Goal: Transaction & Acquisition: Purchase product/service

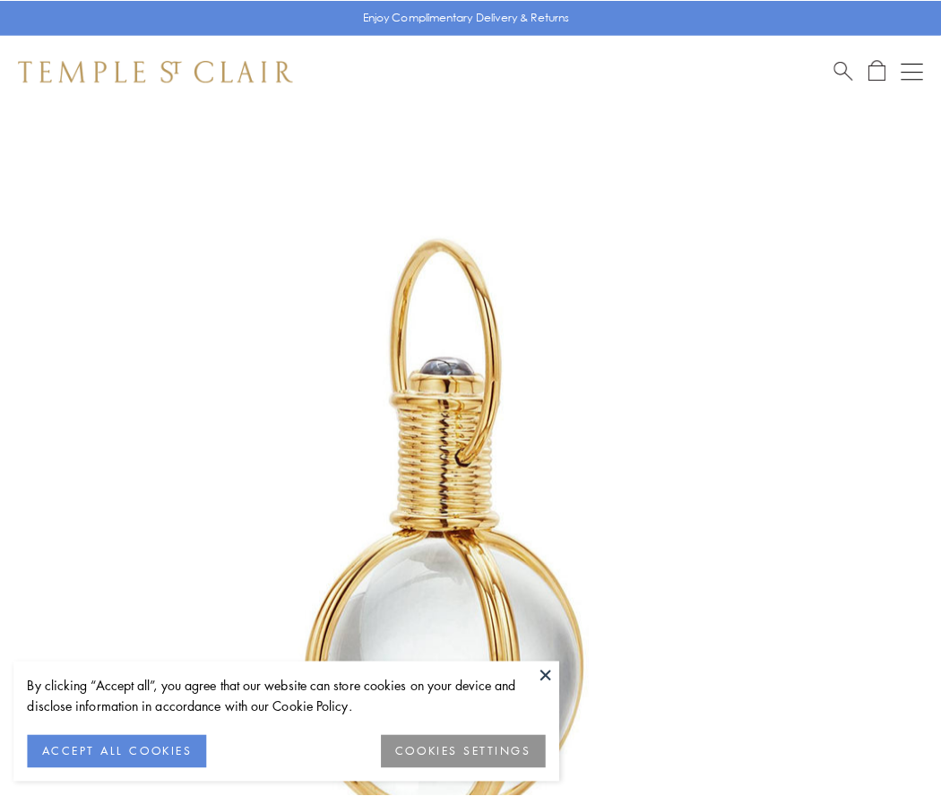
scroll to position [468, 0]
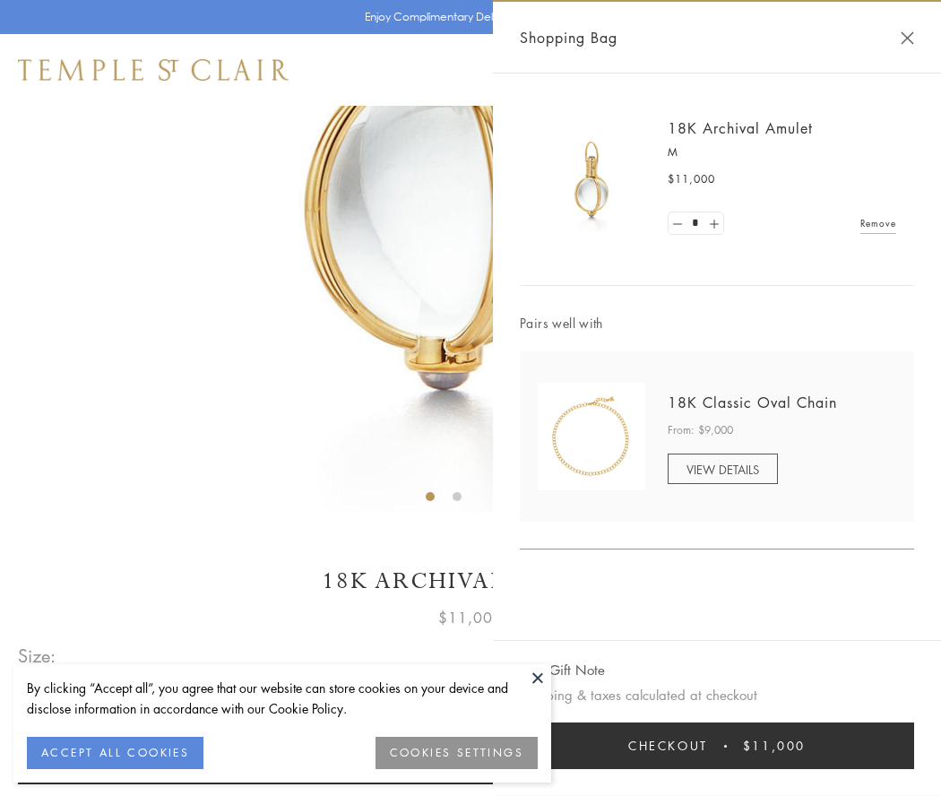
click at [717, 746] on button "Checkout $11,000" at bounding box center [717, 746] width 395 height 47
